Goal: Communication & Community: Answer question/provide support

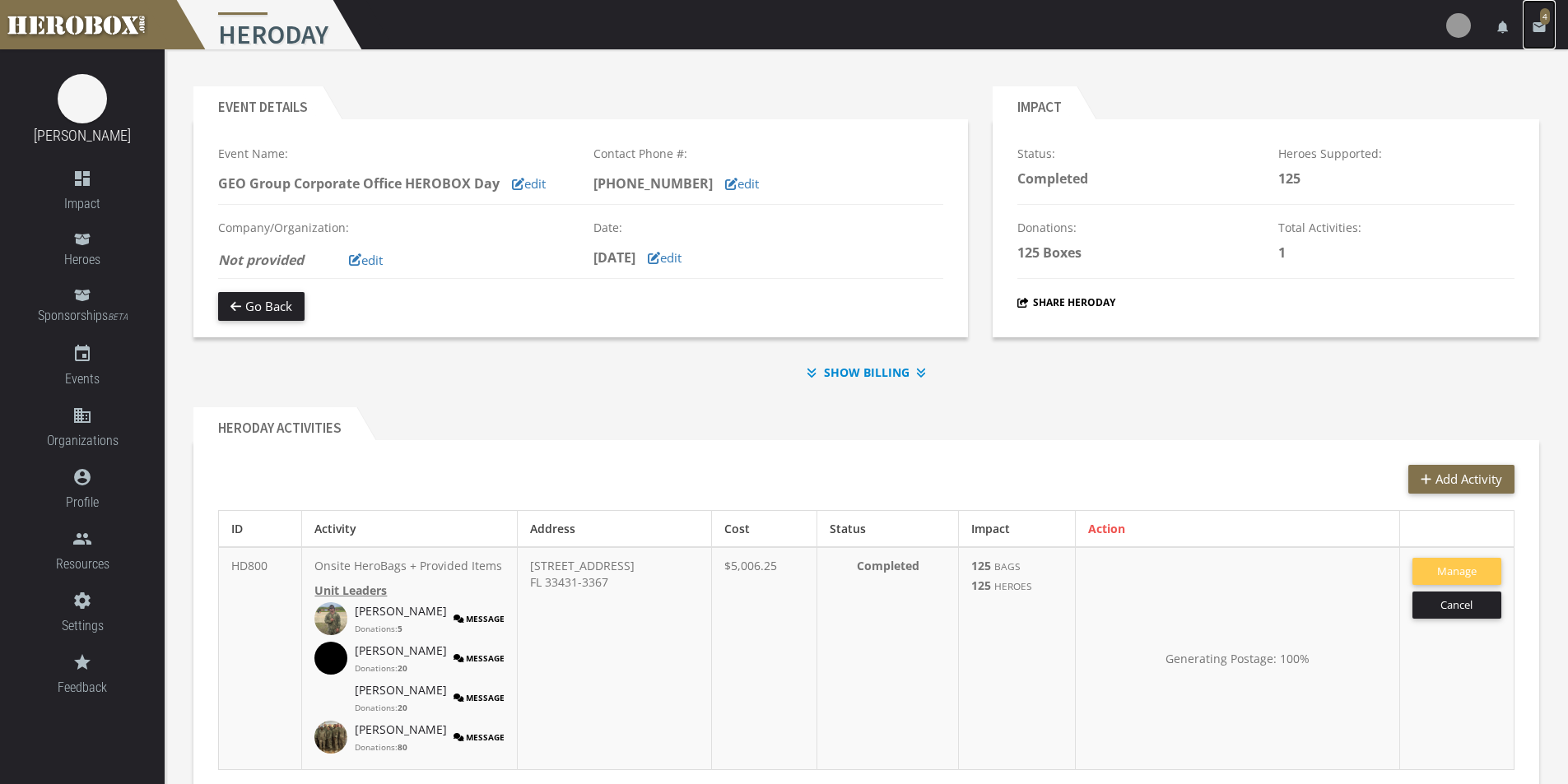
click at [1533, 28] on icon "email" at bounding box center [1540, 28] width 15 height 15
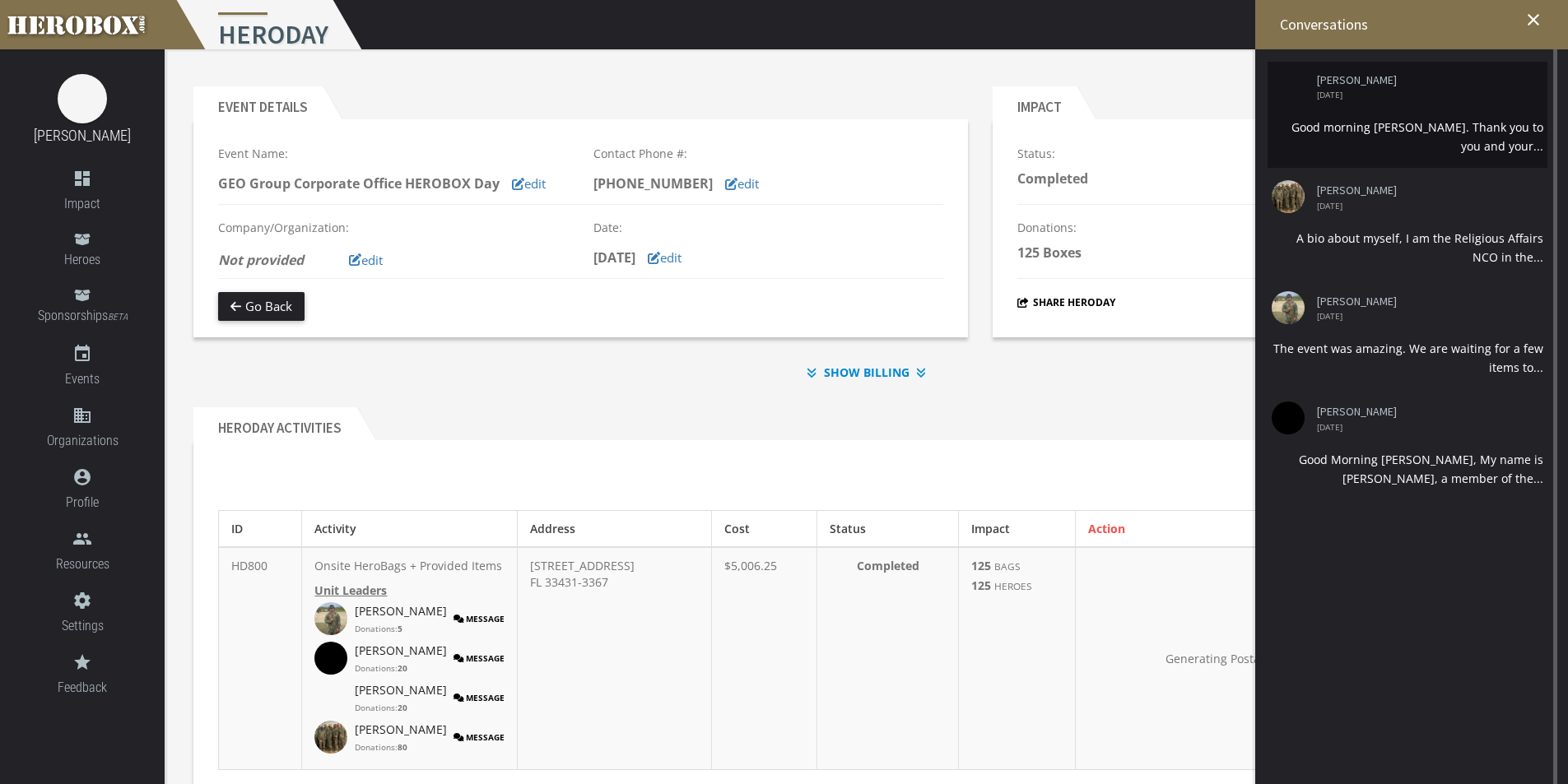
click at [1392, 115] on li "[PERSON_NAME] [DATE] Good morning [PERSON_NAME]. Thank you to you and your..." at bounding box center [1407, 115] width 280 height 106
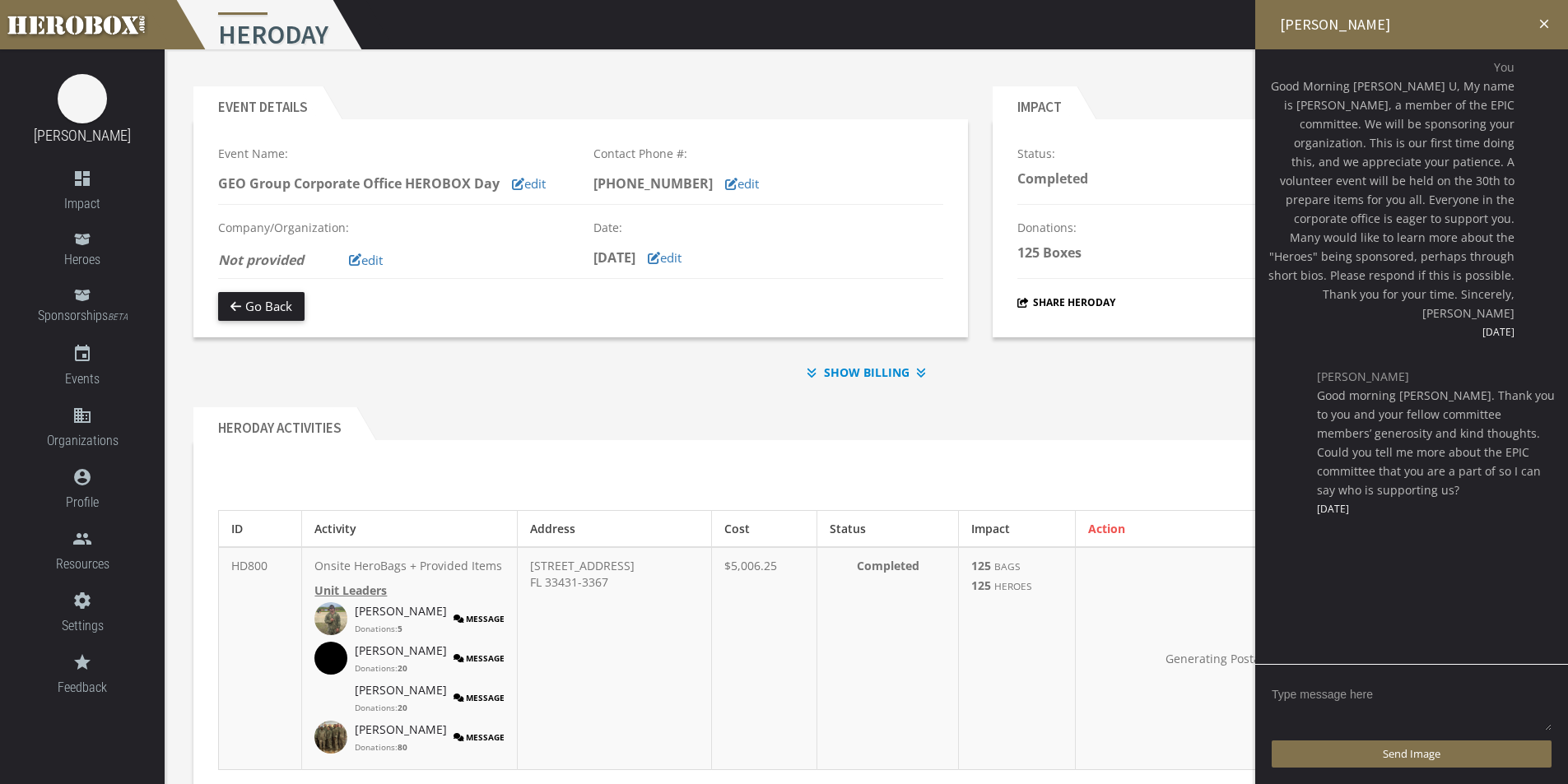
click at [1355, 699] on textarea at bounding box center [1411, 706] width 280 height 51
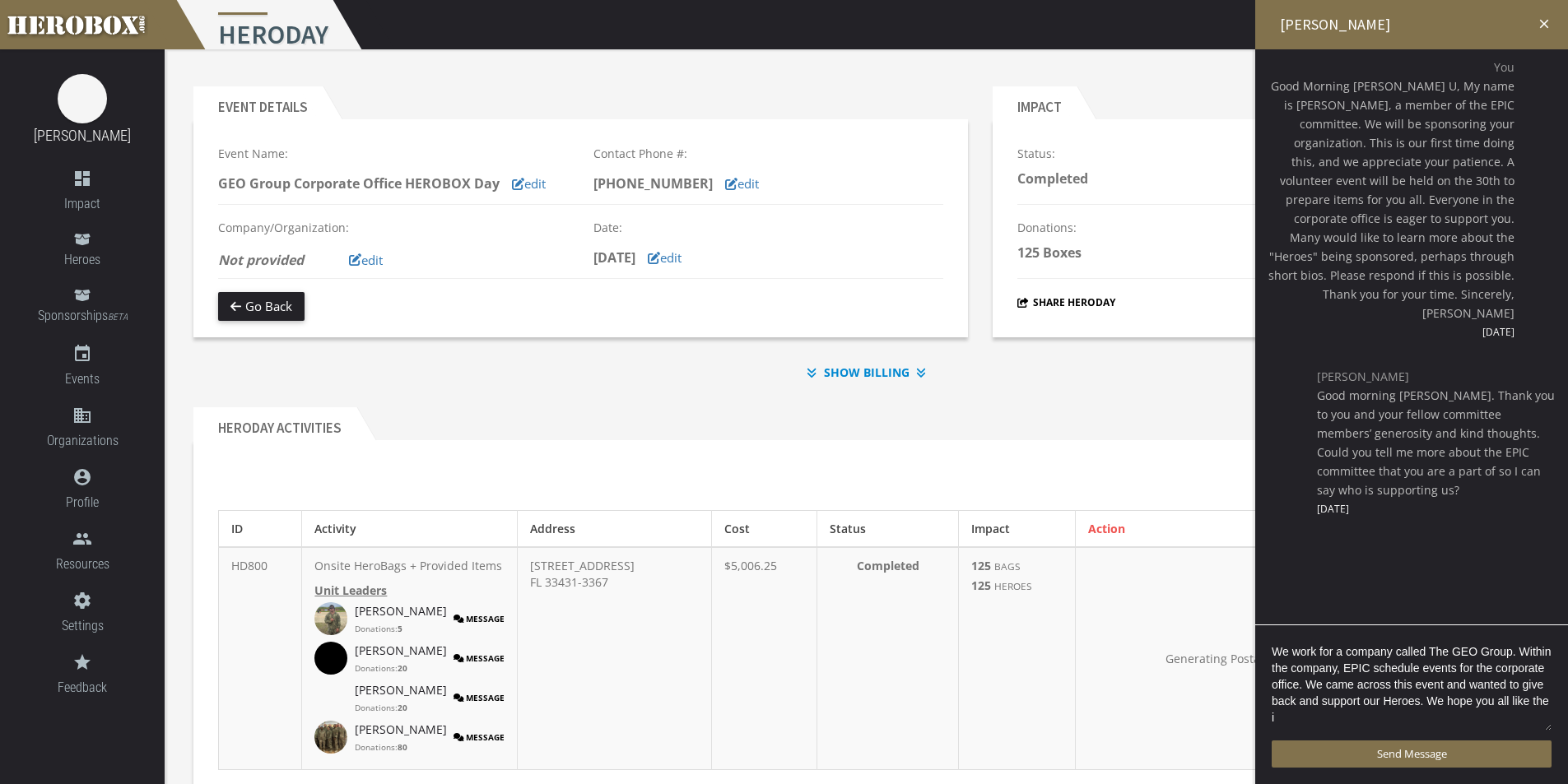
scroll to position [3, 0]
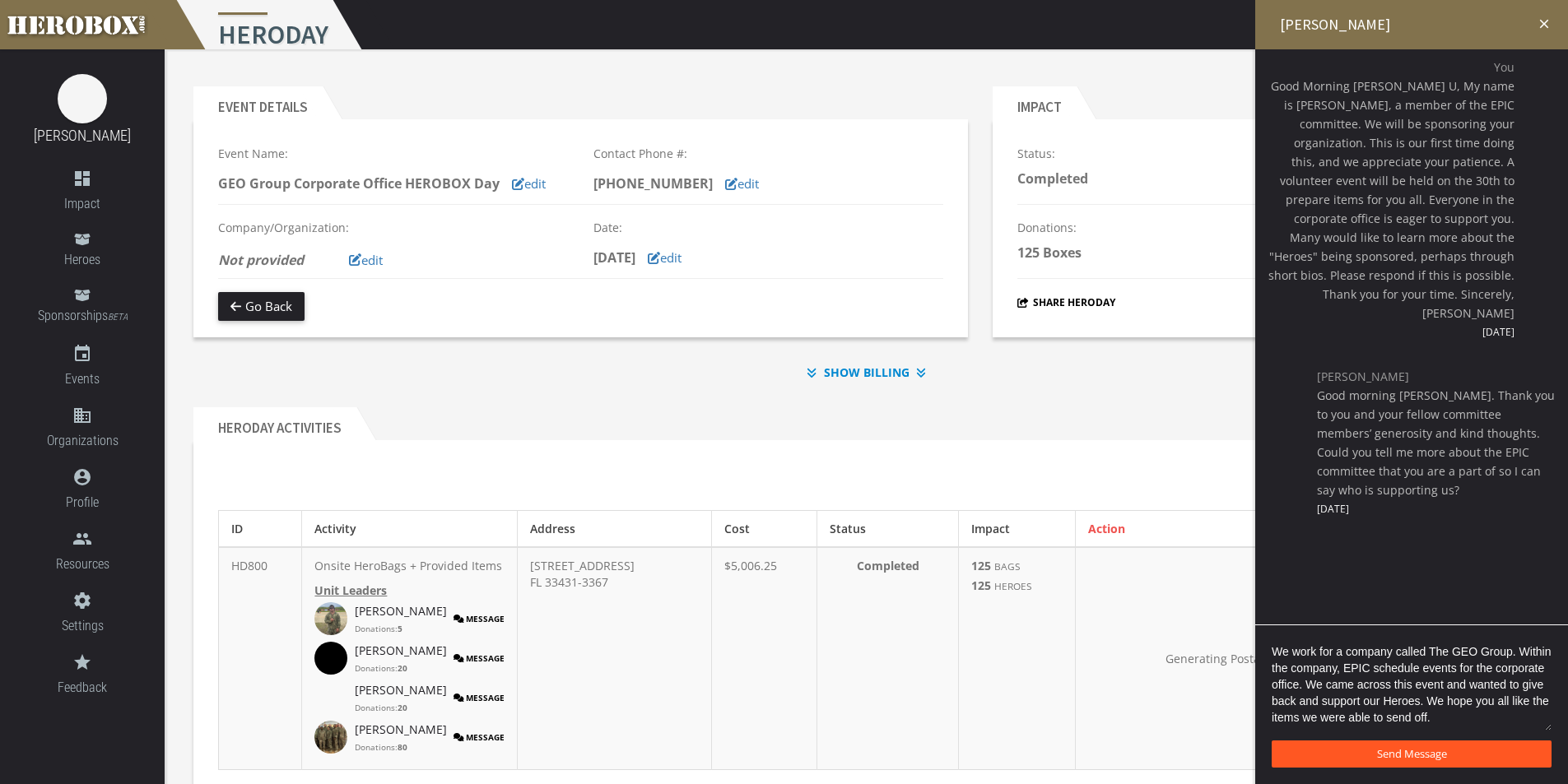
type textarea "We work for a company called The GEO Group. Within the company, EPIC schedule e…"
click at [1372, 756] on button "Send Message" at bounding box center [1411, 754] width 280 height 27
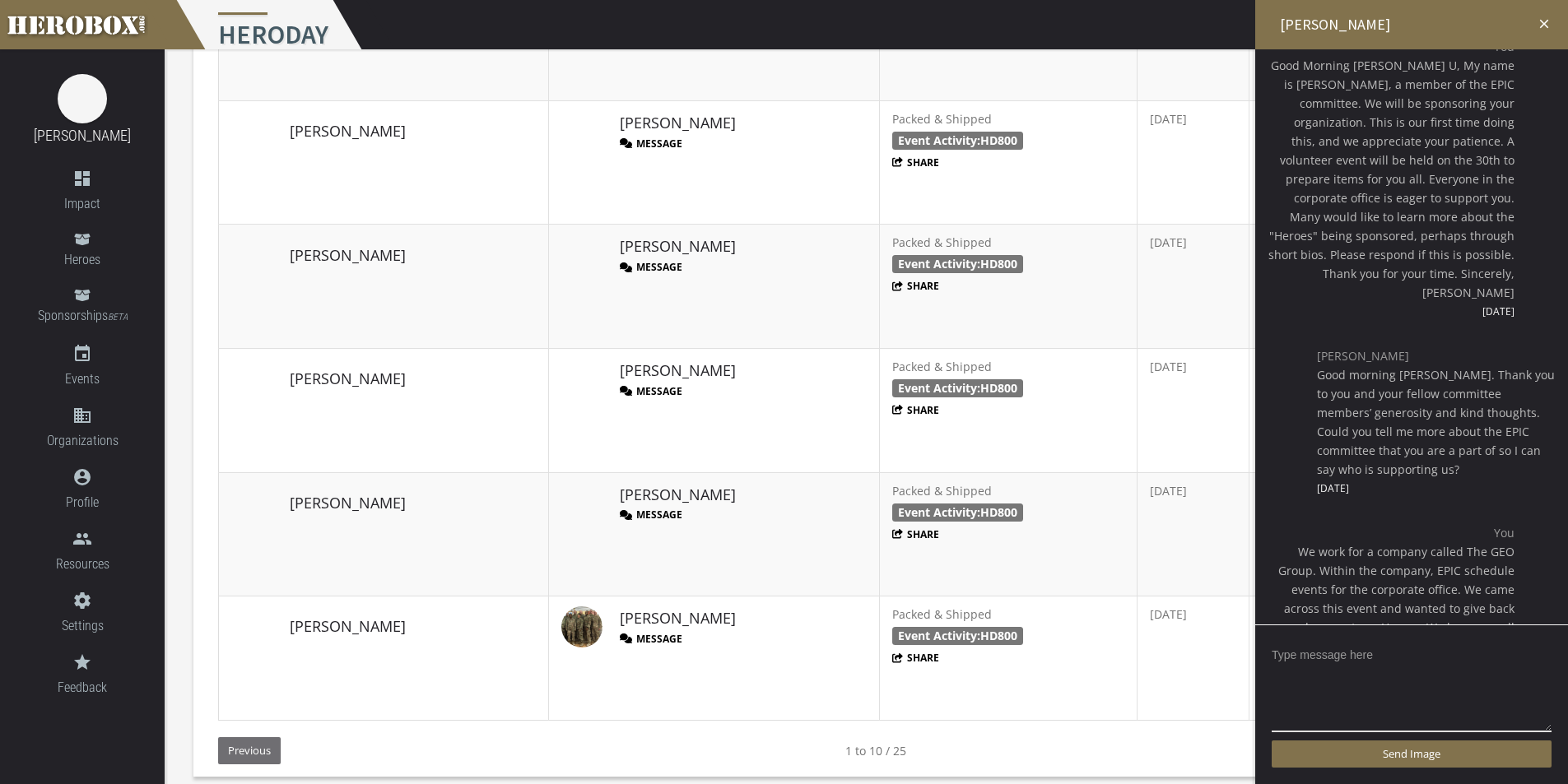
scroll to position [1502, 0]
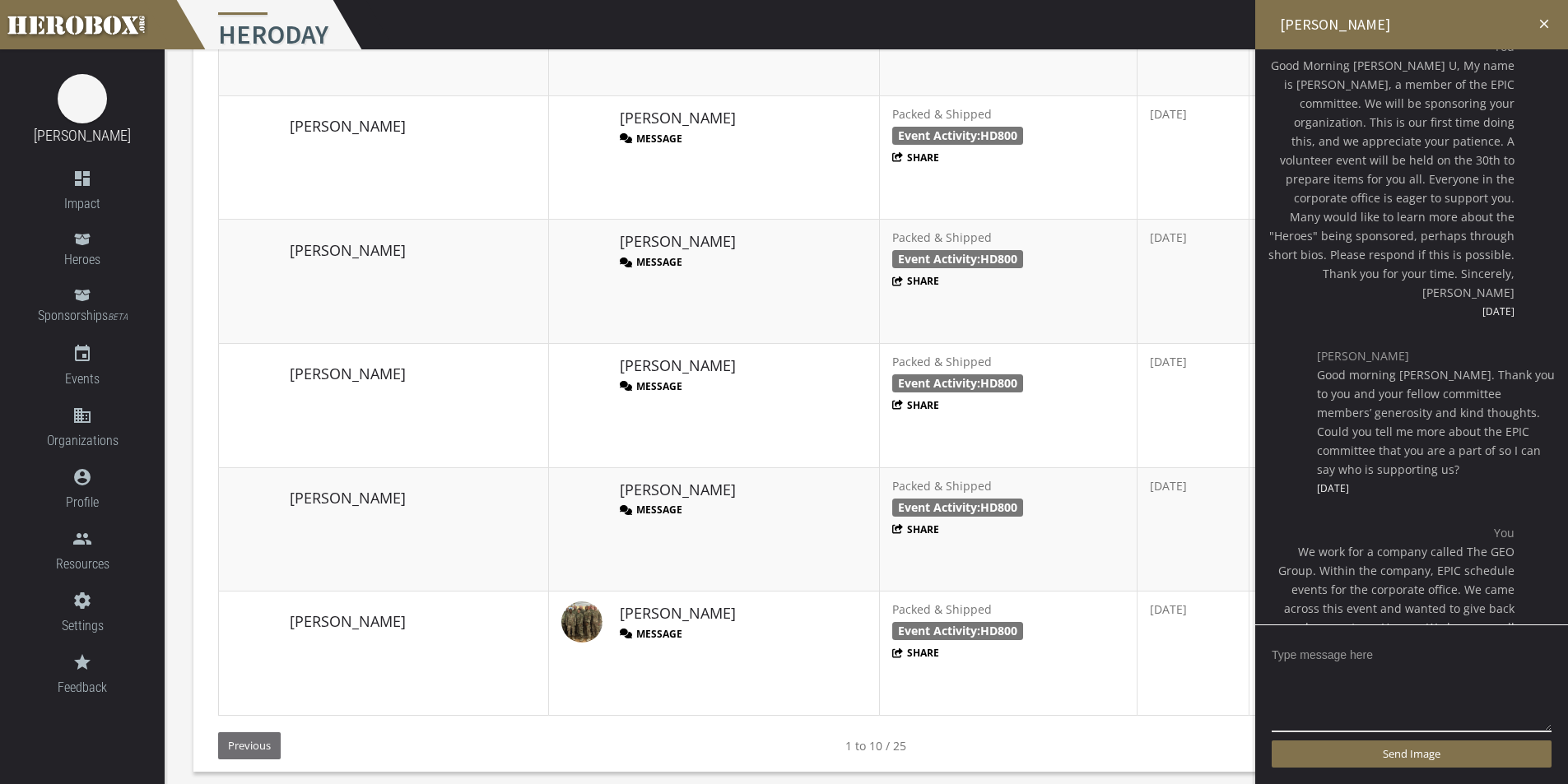
click at [1549, 24] on icon "close" at bounding box center [1545, 24] width 15 height 15
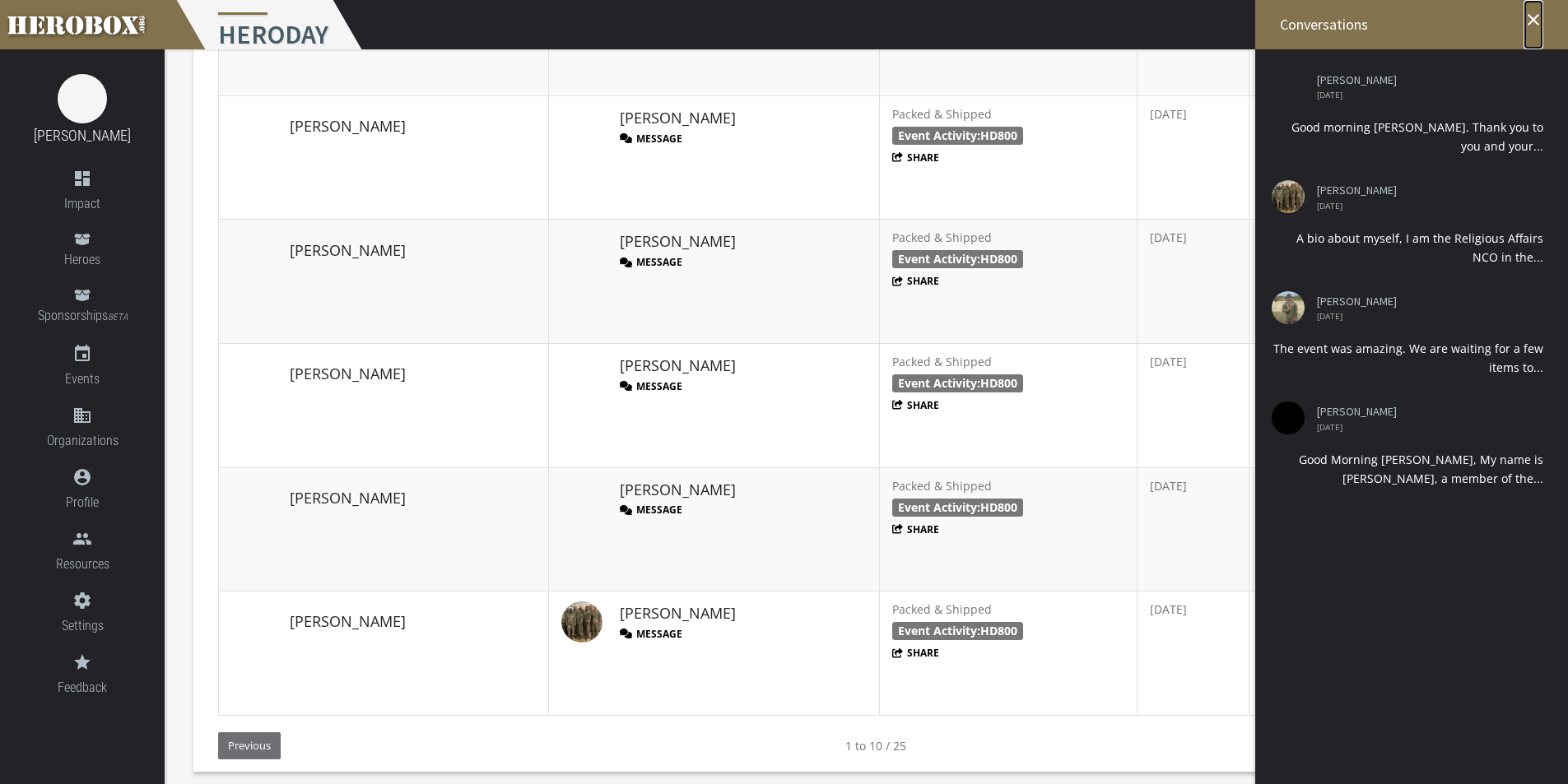
click at [1538, 11] on icon "close" at bounding box center [1534, 20] width 20 height 20
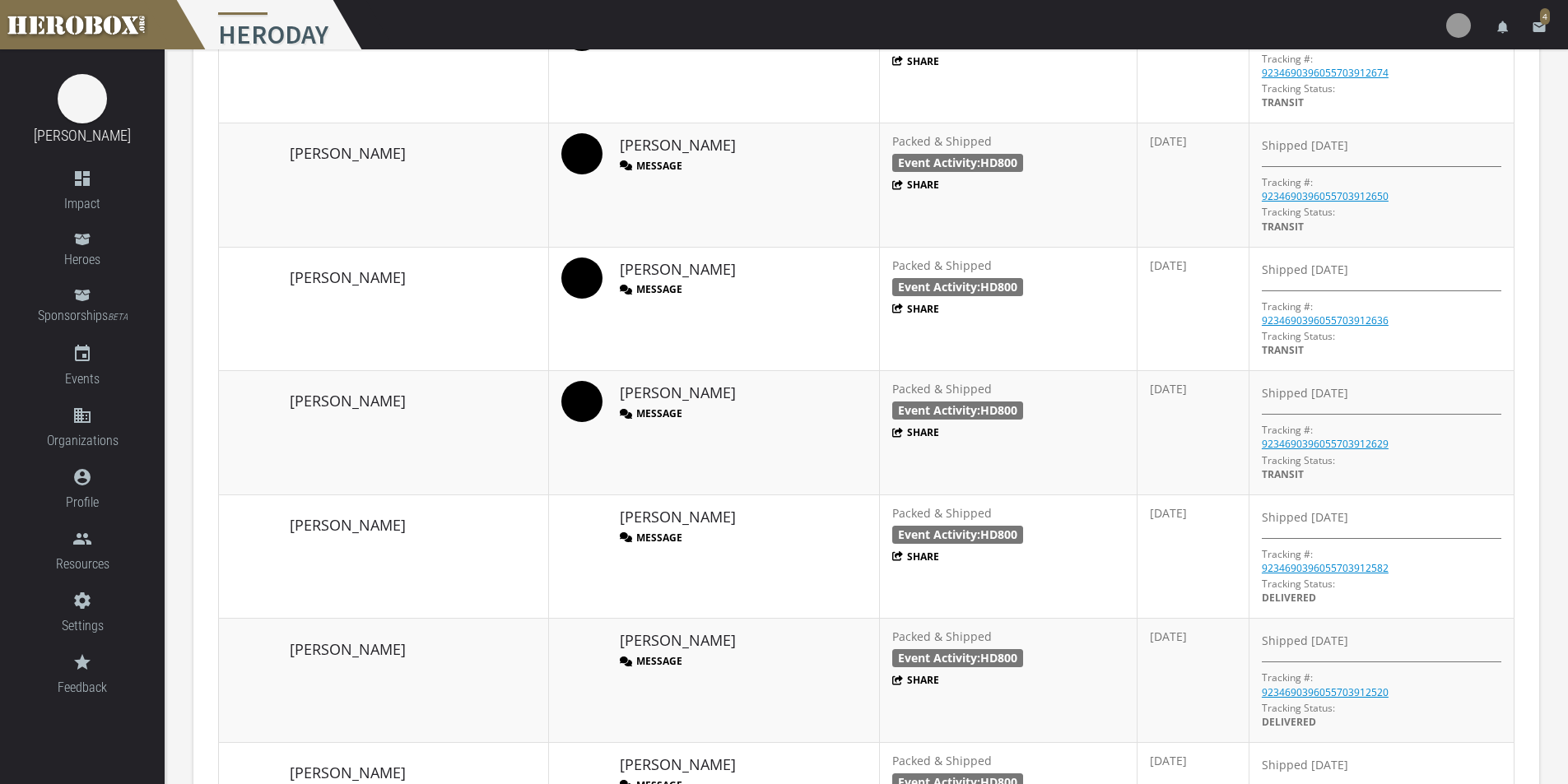
scroll to position [1173, 0]
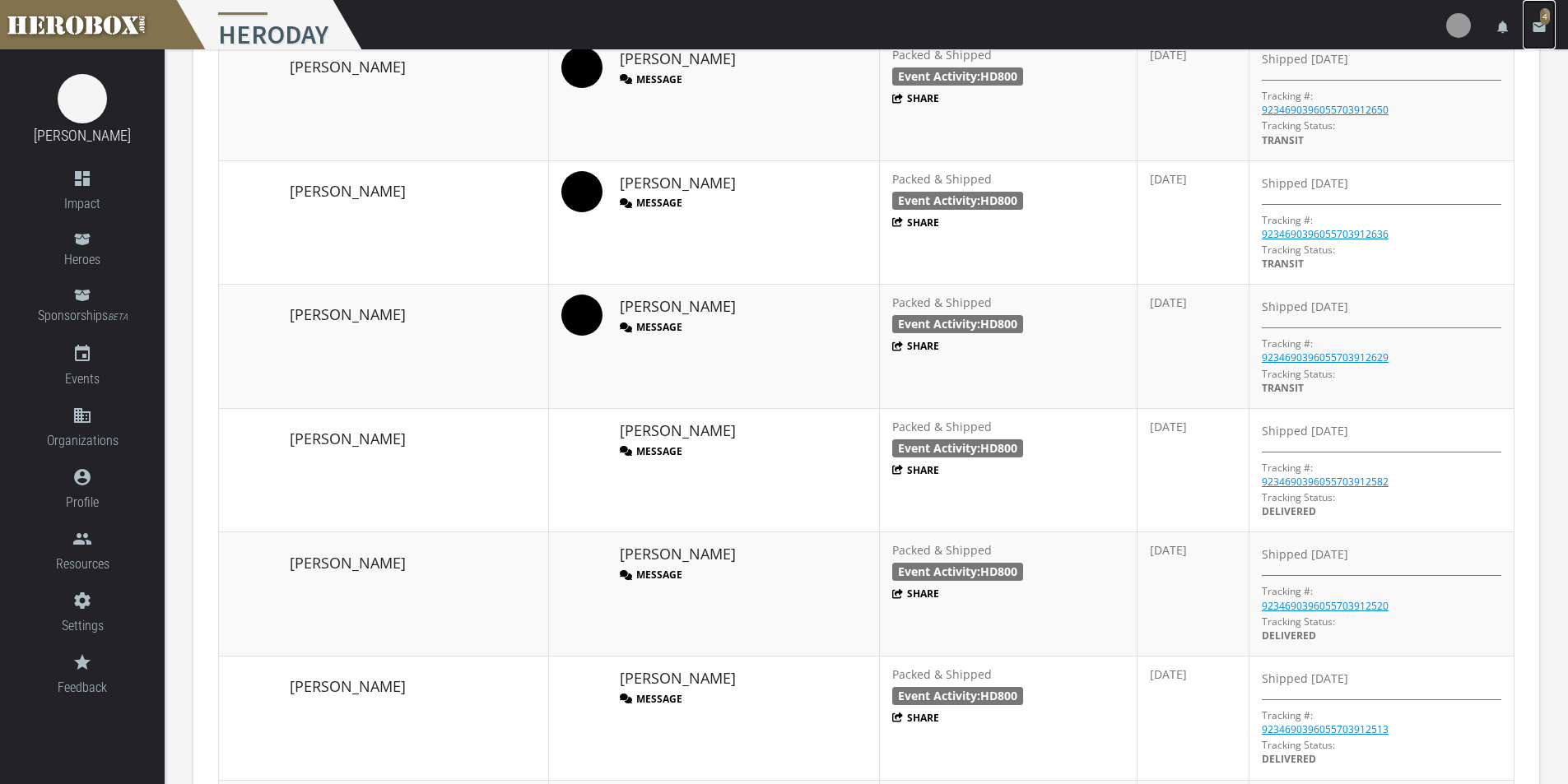
click at [1540, 23] on span "4" at bounding box center [1545, 17] width 10 height 17
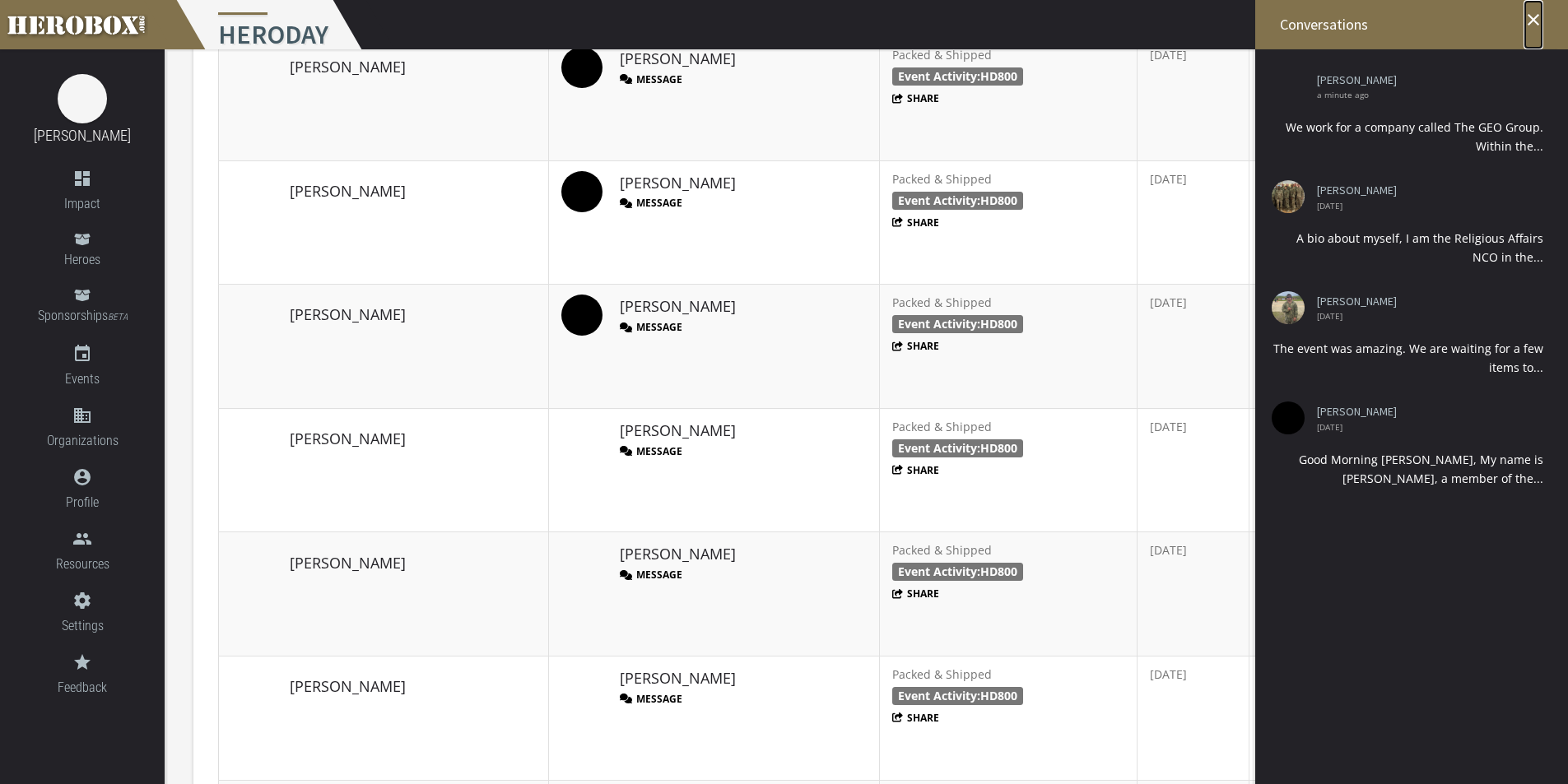
click at [1536, 23] on icon "close" at bounding box center [1534, 20] width 20 height 20
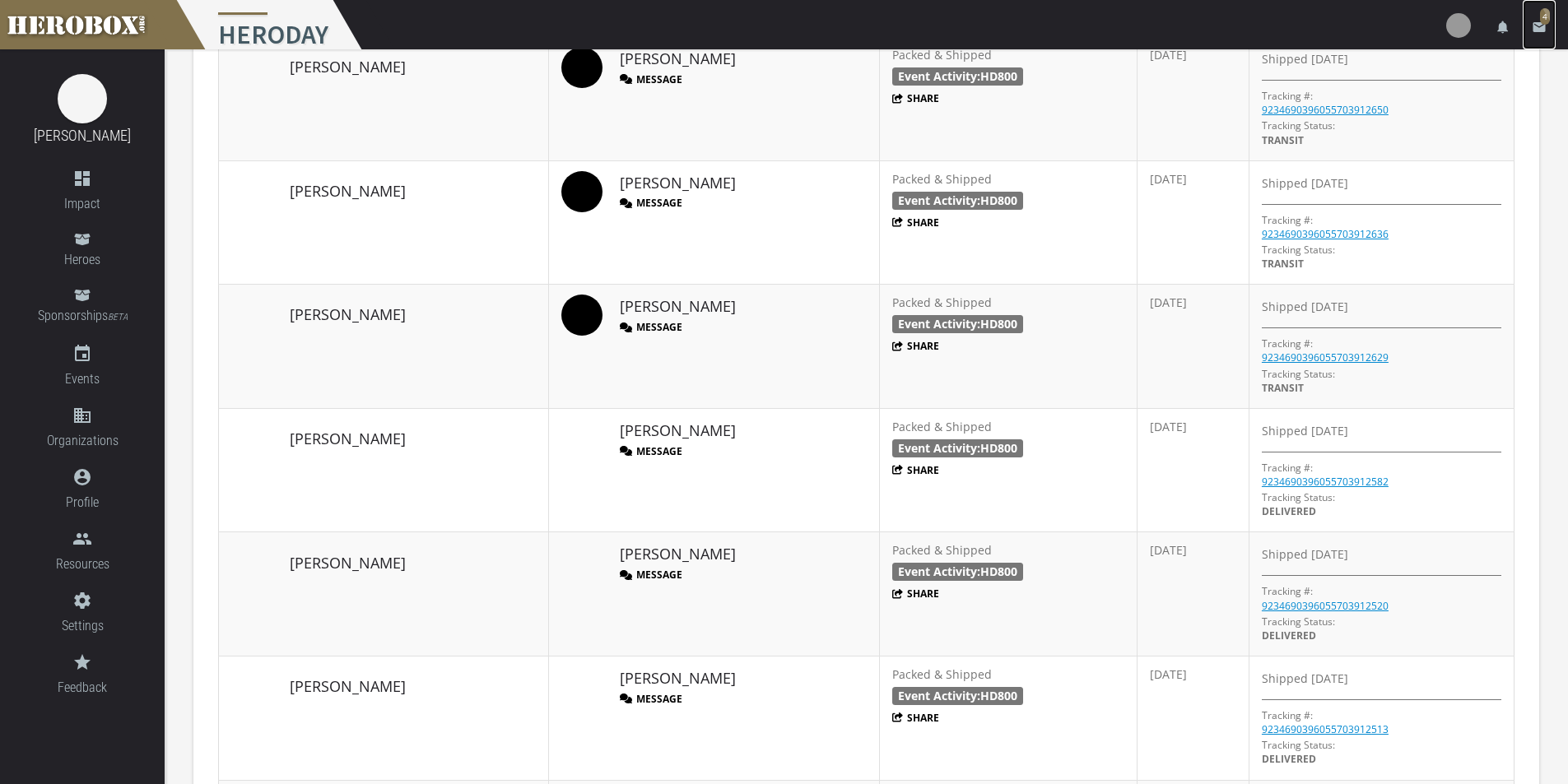
click at [1543, 18] on span "4" at bounding box center [1545, 17] width 10 height 17
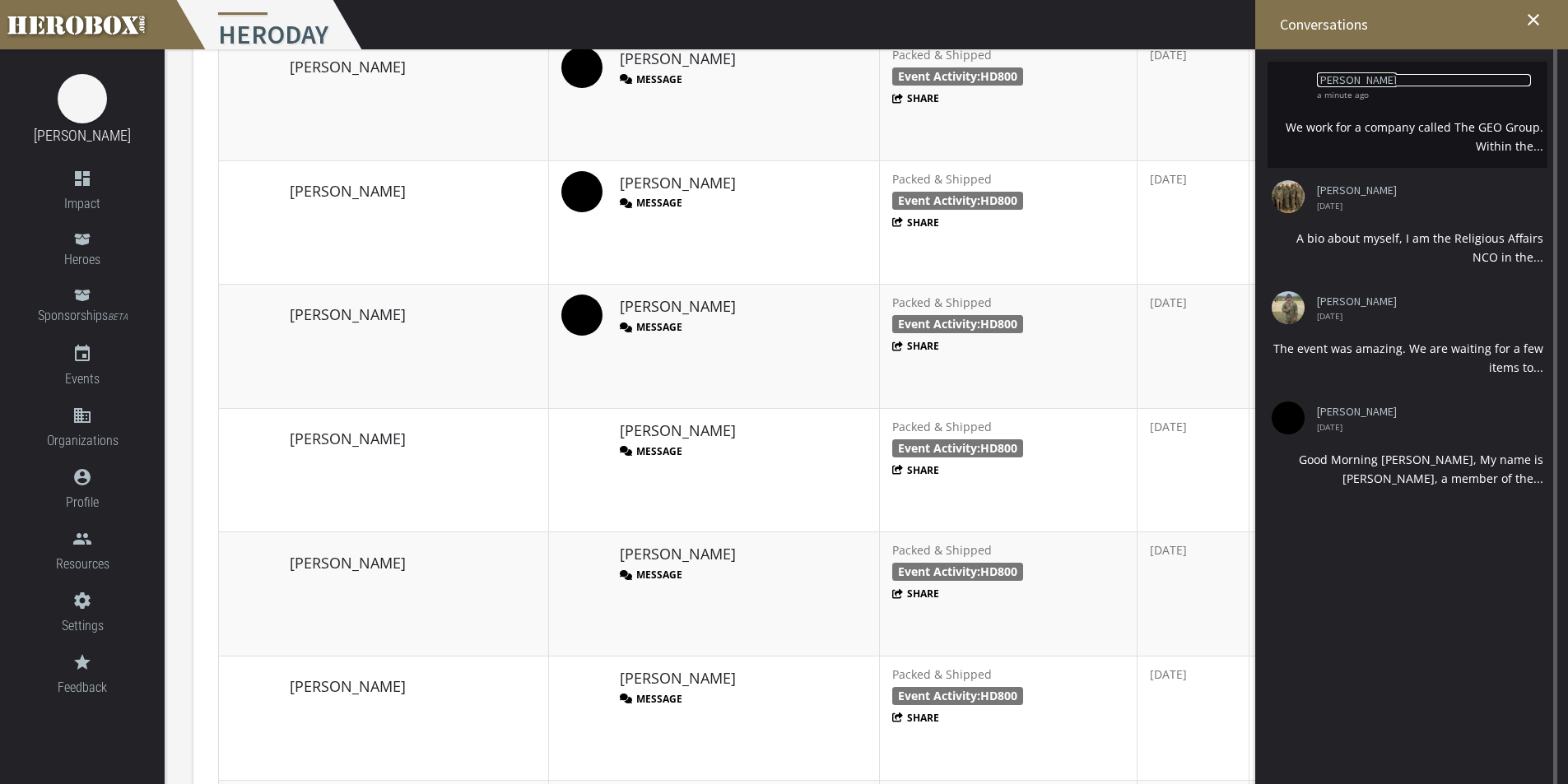
click at [1344, 75] on link "[PERSON_NAME]" at bounding box center [1424, 79] width 214 height 13
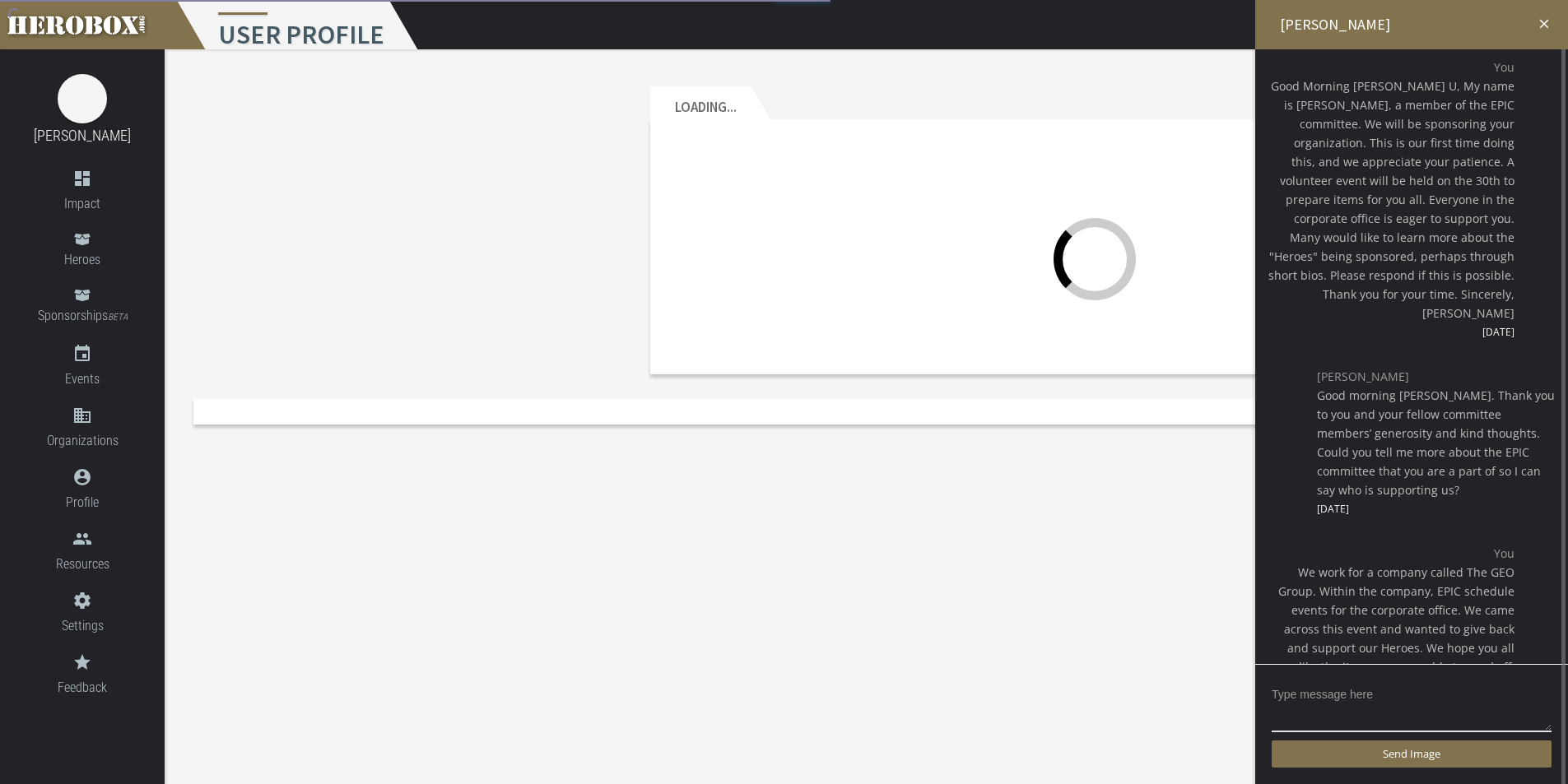
scroll to position [21, 0]
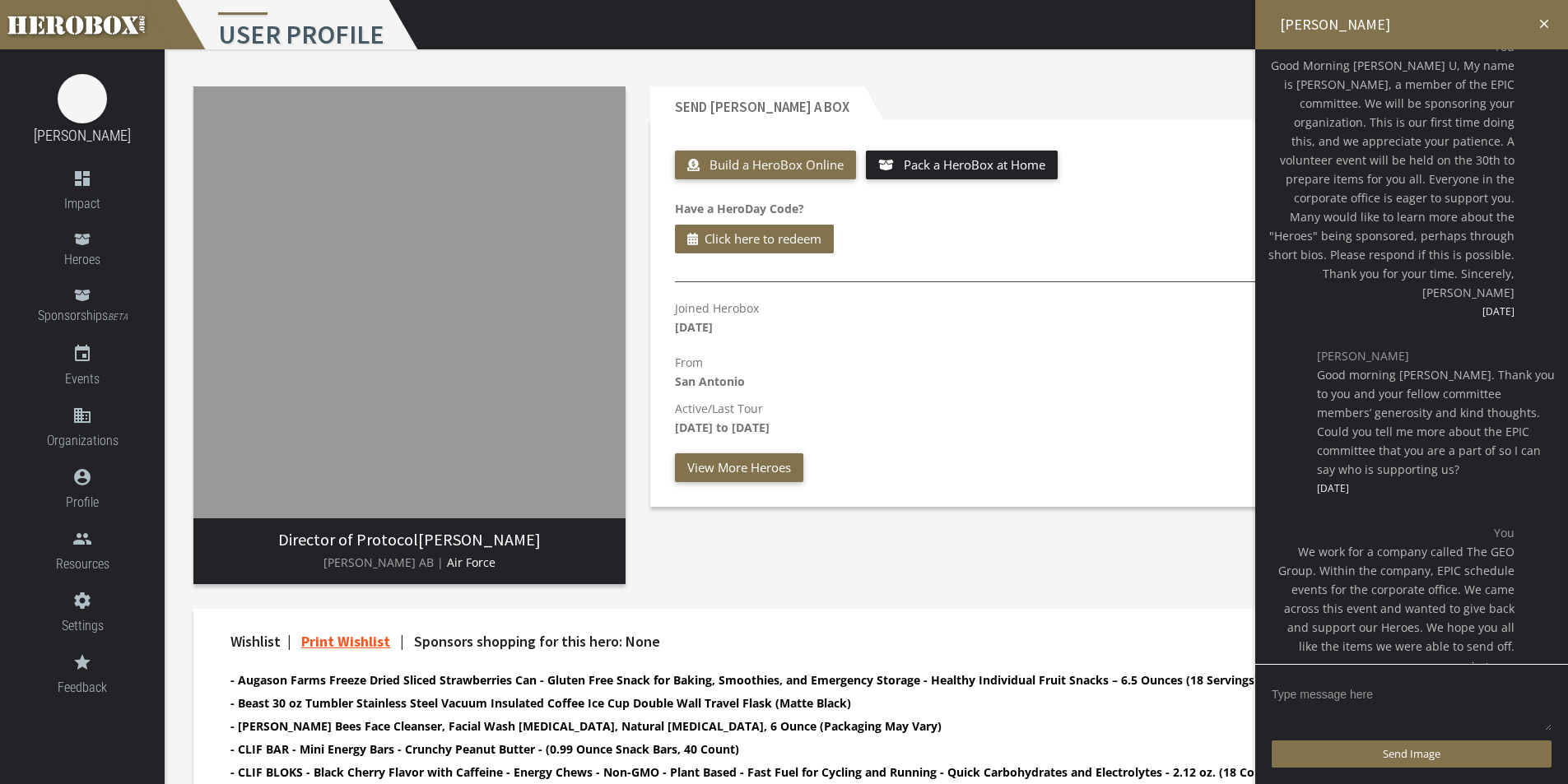
click at [1407, 710] on textarea at bounding box center [1411, 706] width 280 height 51
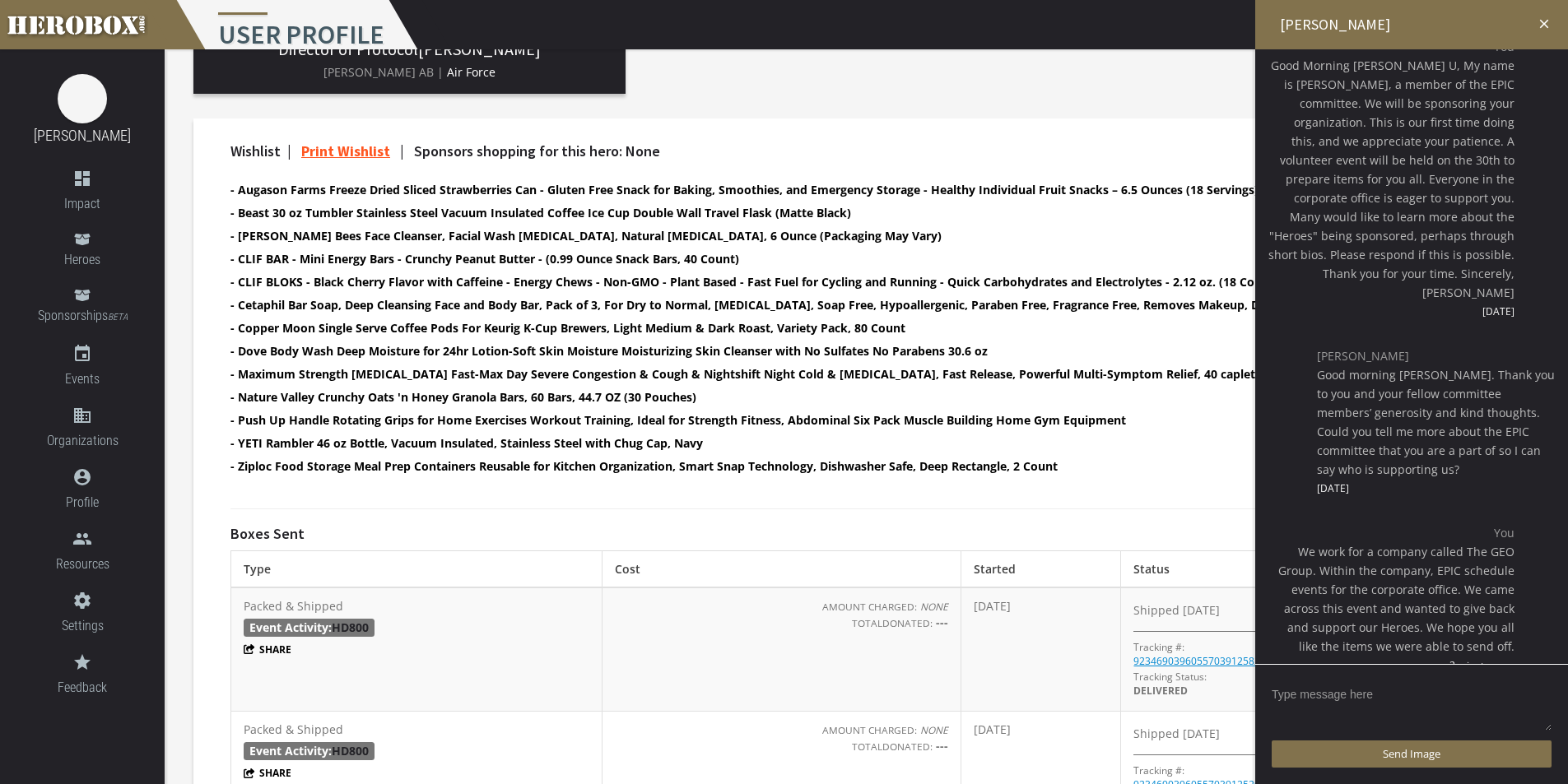
scroll to position [494, 0]
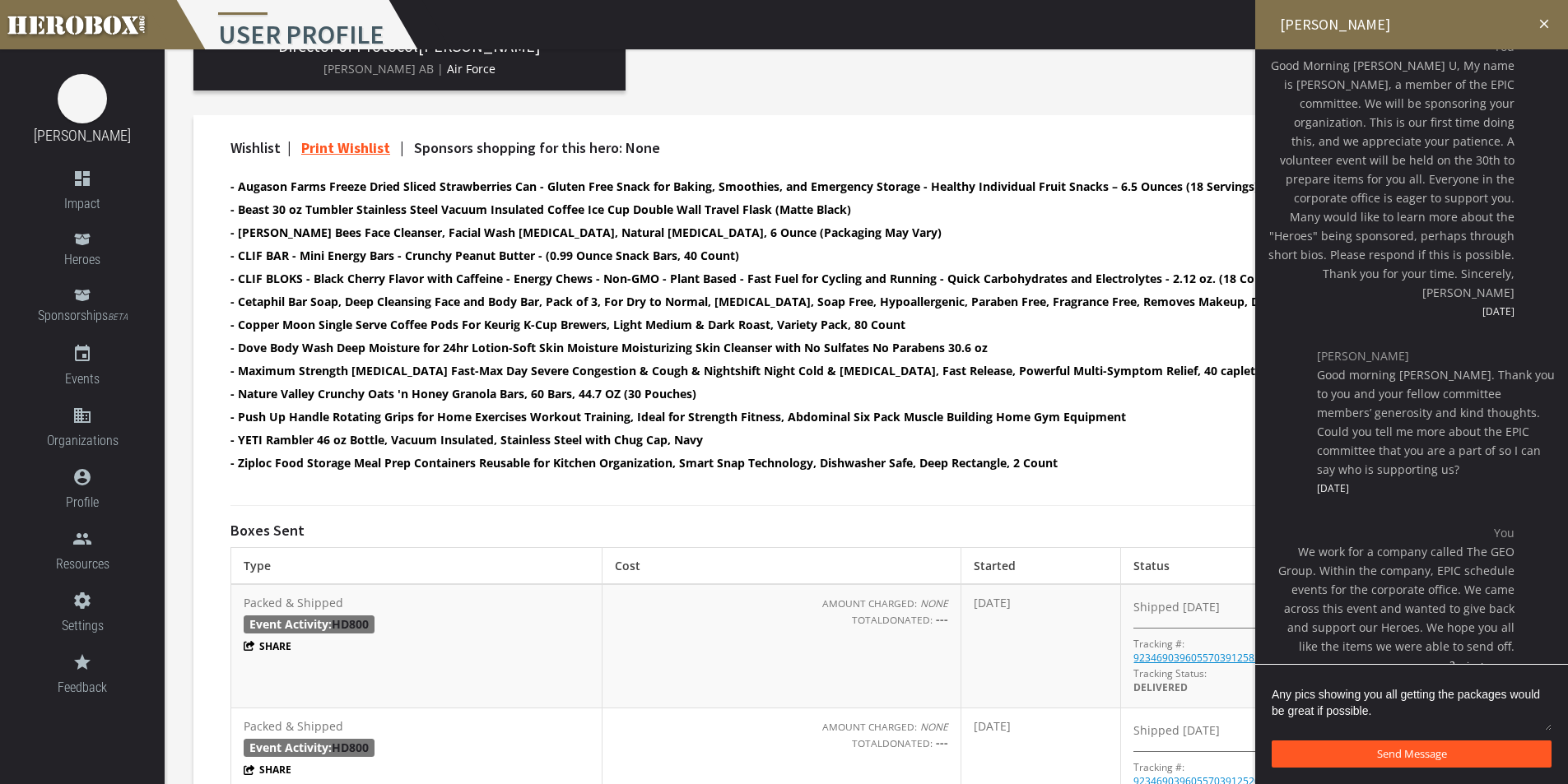
type textarea "Any pics showing you all getting the packages would be great if possible."
click at [1498, 758] on button "Send Message" at bounding box center [1411, 754] width 280 height 27
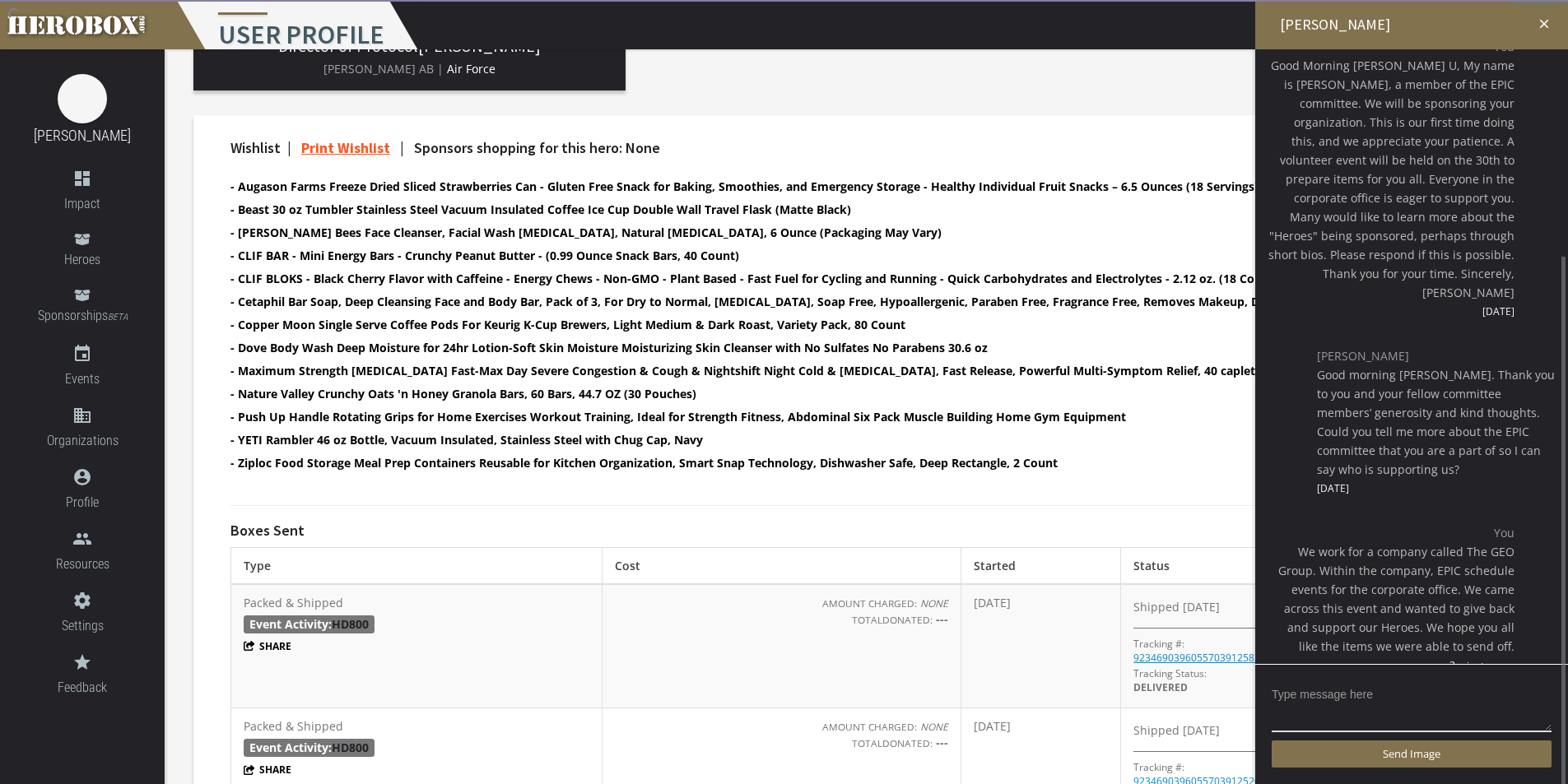
scroll to position [122, 0]
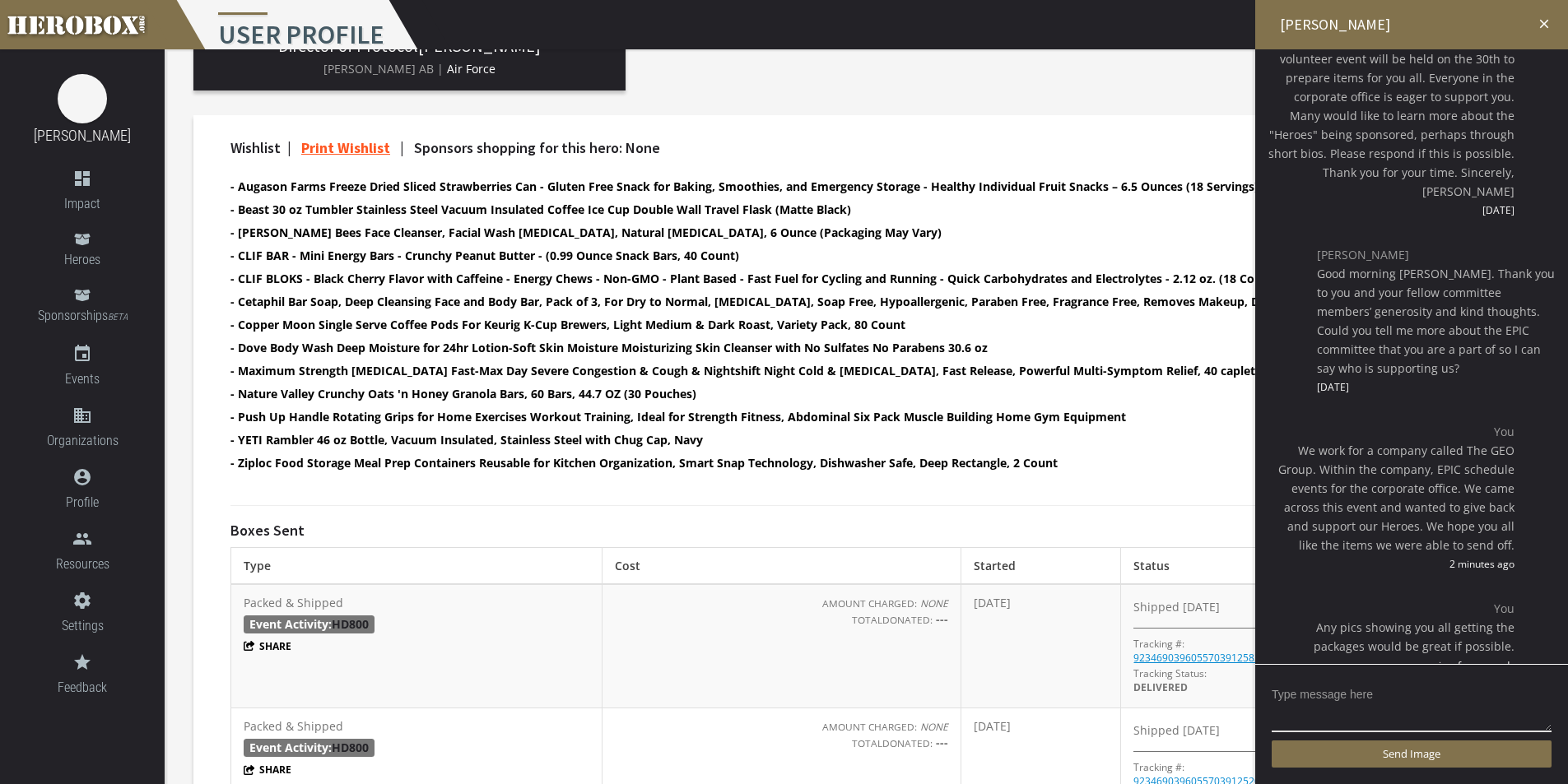
click at [1540, 22] on icon "close" at bounding box center [1545, 24] width 15 height 15
